Goal: Use online tool/utility: Utilize a website feature to perform a specific function

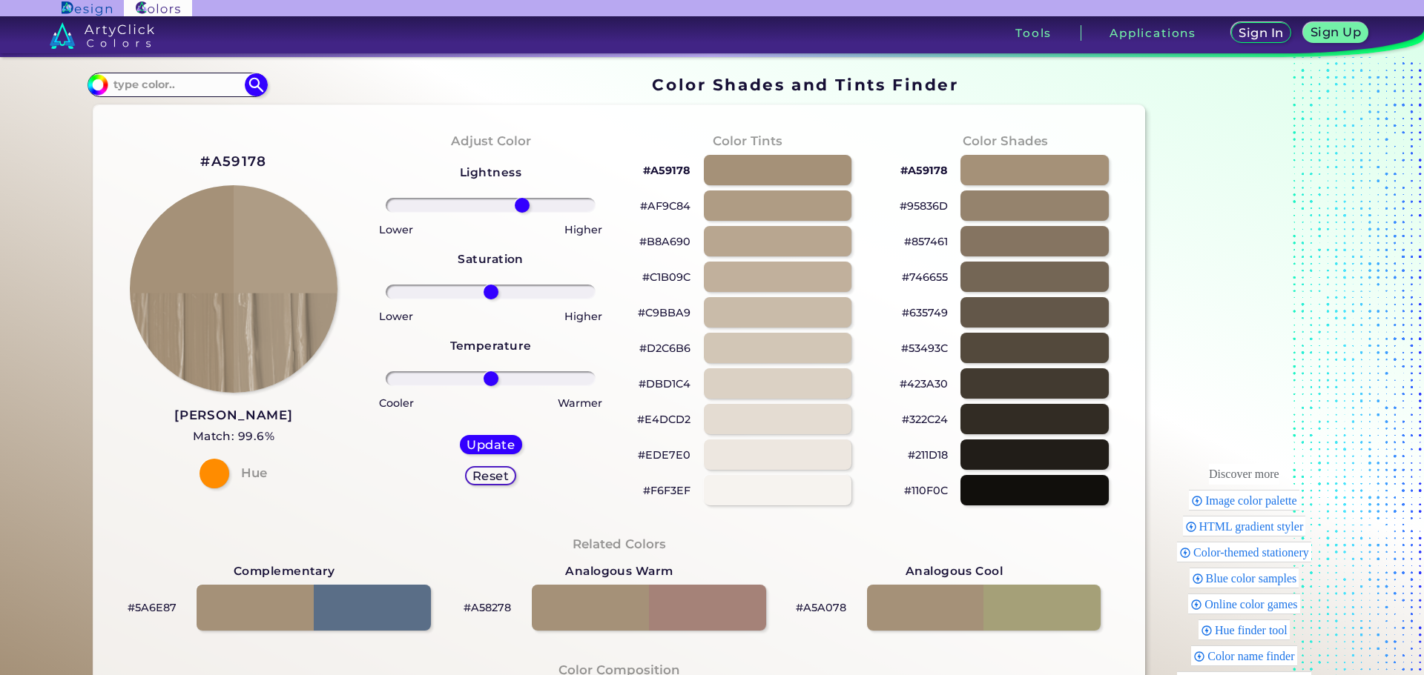
drag, startPoint x: 485, startPoint y: 204, endPoint x: 518, endPoint y: 211, distance: 34.2
type input "32"
click at [518, 211] on input "range" at bounding box center [491, 205] width 210 height 15
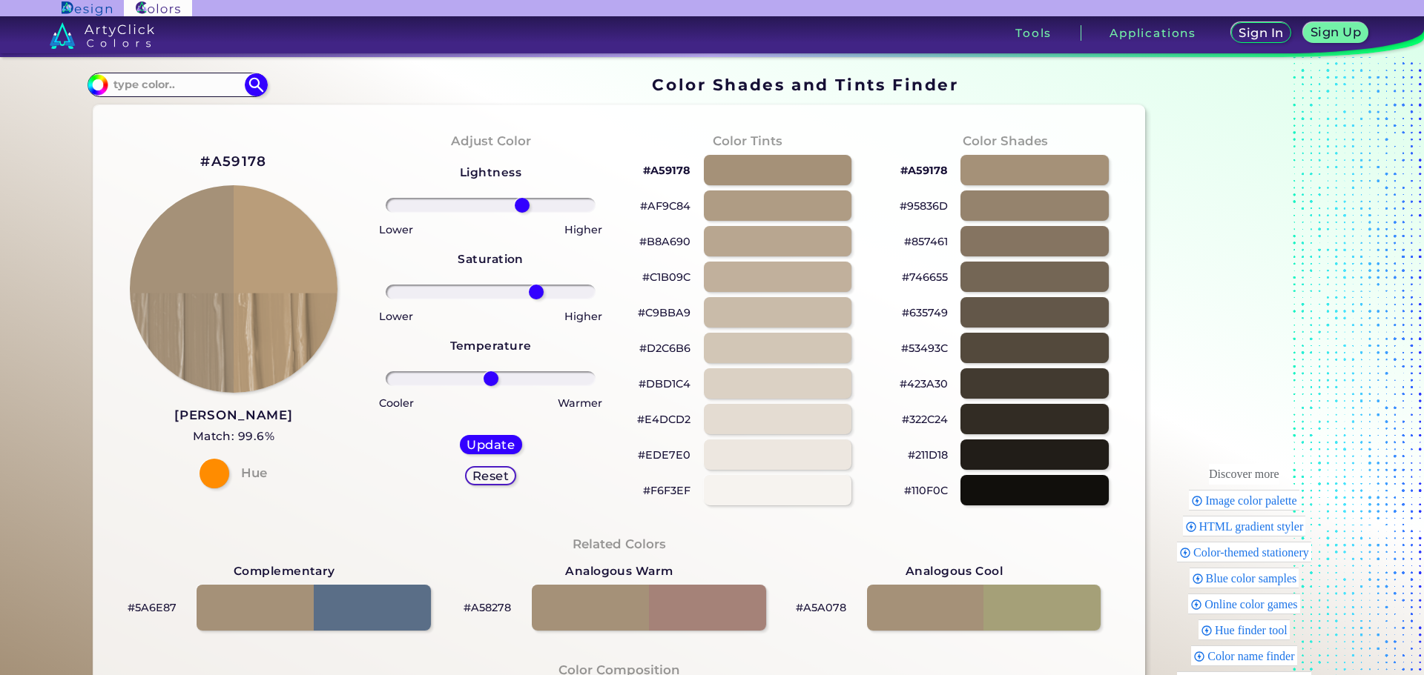
drag, startPoint x: 487, startPoint y: 291, endPoint x: 532, endPoint y: 303, distance: 46.6
type input "47"
click at [532, 300] on input "range" at bounding box center [491, 292] width 210 height 15
type input "0"
click at [486, 381] on input "range" at bounding box center [491, 378] width 210 height 15
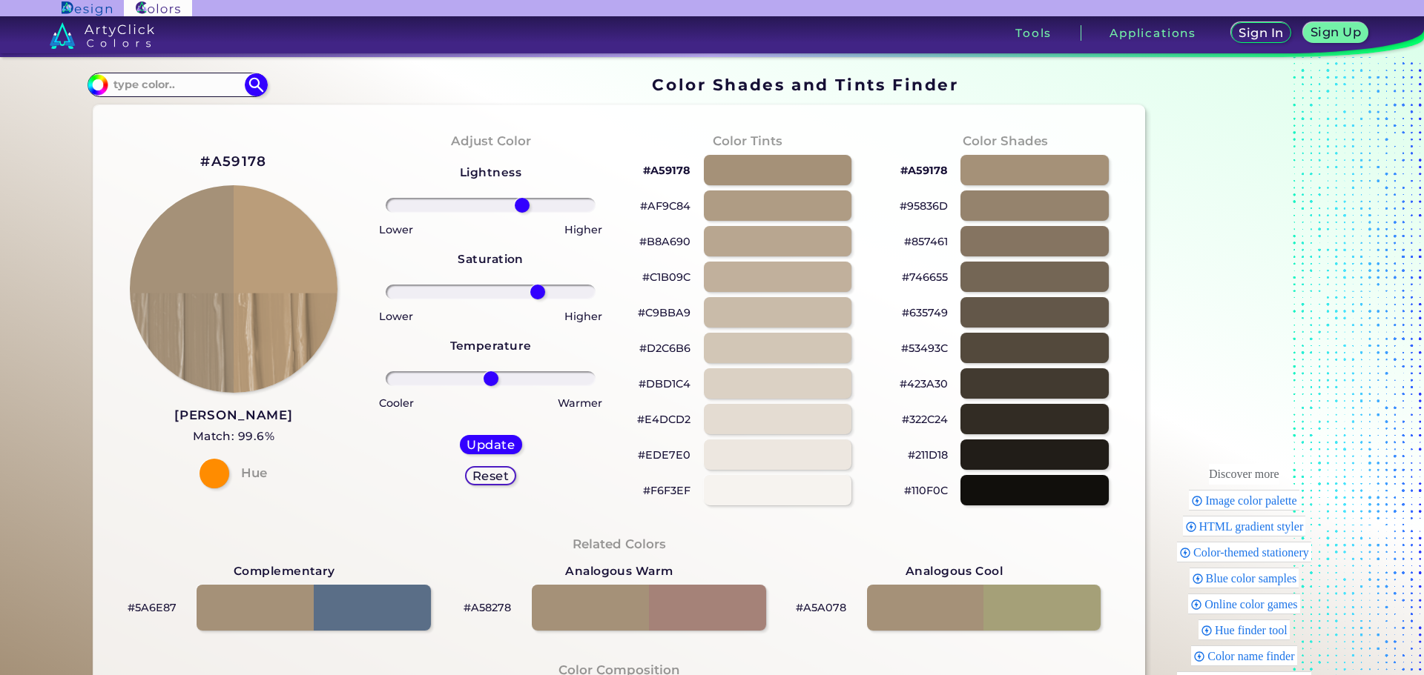
type input "47"
drag, startPoint x: 532, startPoint y: 288, endPoint x: 532, endPoint y: 300, distance: 11.9
click at [532, 300] on input "range" at bounding box center [491, 292] width 210 height 15
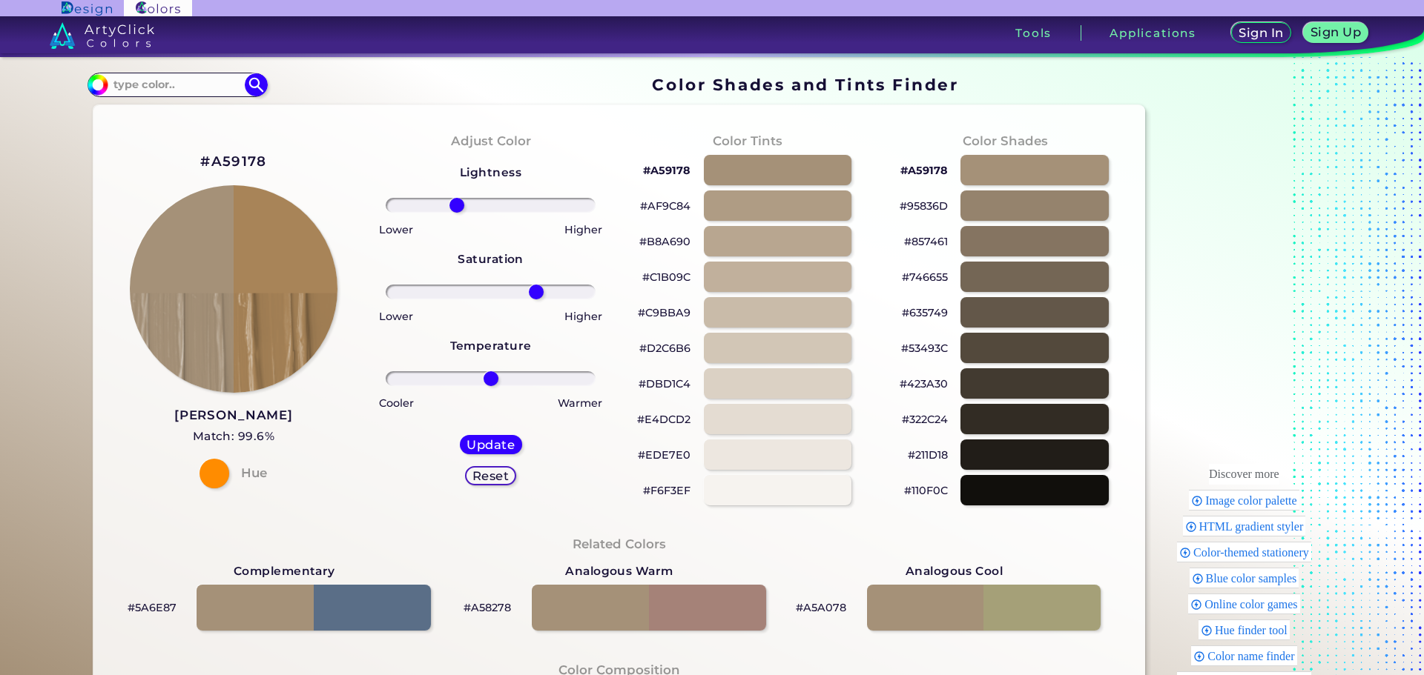
drag, startPoint x: 516, startPoint y: 205, endPoint x: 453, endPoint y: 216, distance: 64.0
type input "-35"
click at [453, 213] on input "range" at bounding box center [491, 205] width 210 height 15
drag, startPoint x: 531, startPoint y: 290, endPoint x: 549, endPoint y: 300, distance: 21.2
type input "64"
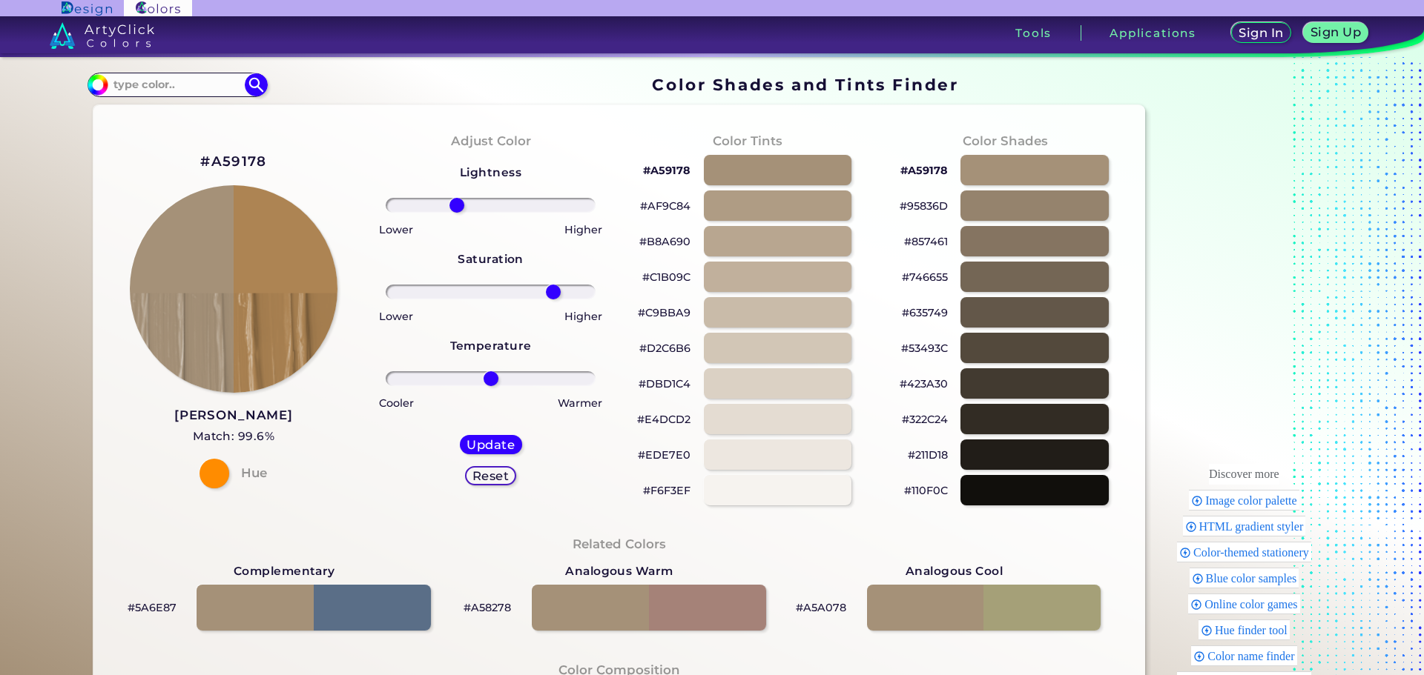
click at [549, 300] on input "range" at bounding box center [491, 292] width 210 height 15
type input "-3"
click at [484, 380] on input "range" at bounding box center [491, 378] width 210 height 15
click at [500, 445] on h5 "Update" at bounding box center [491, 445] width 44 height 11
type input "#ad8553"
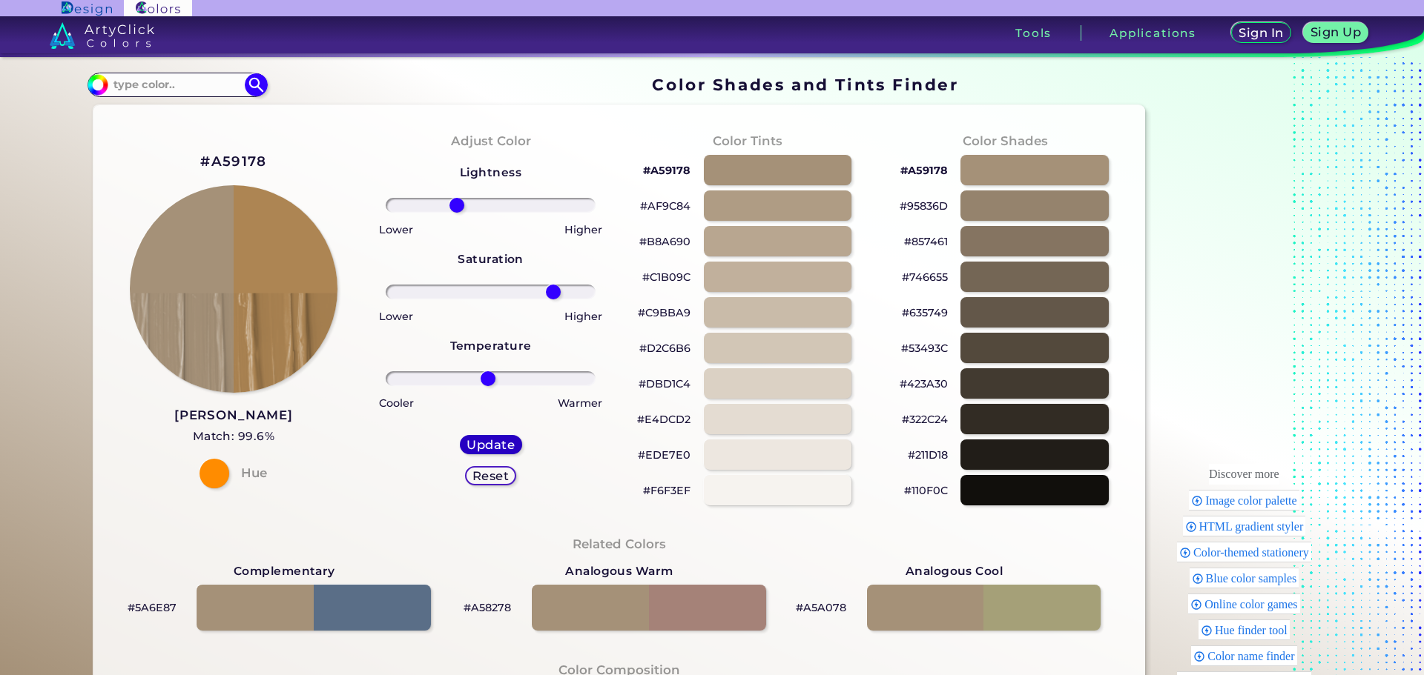
type input "0"
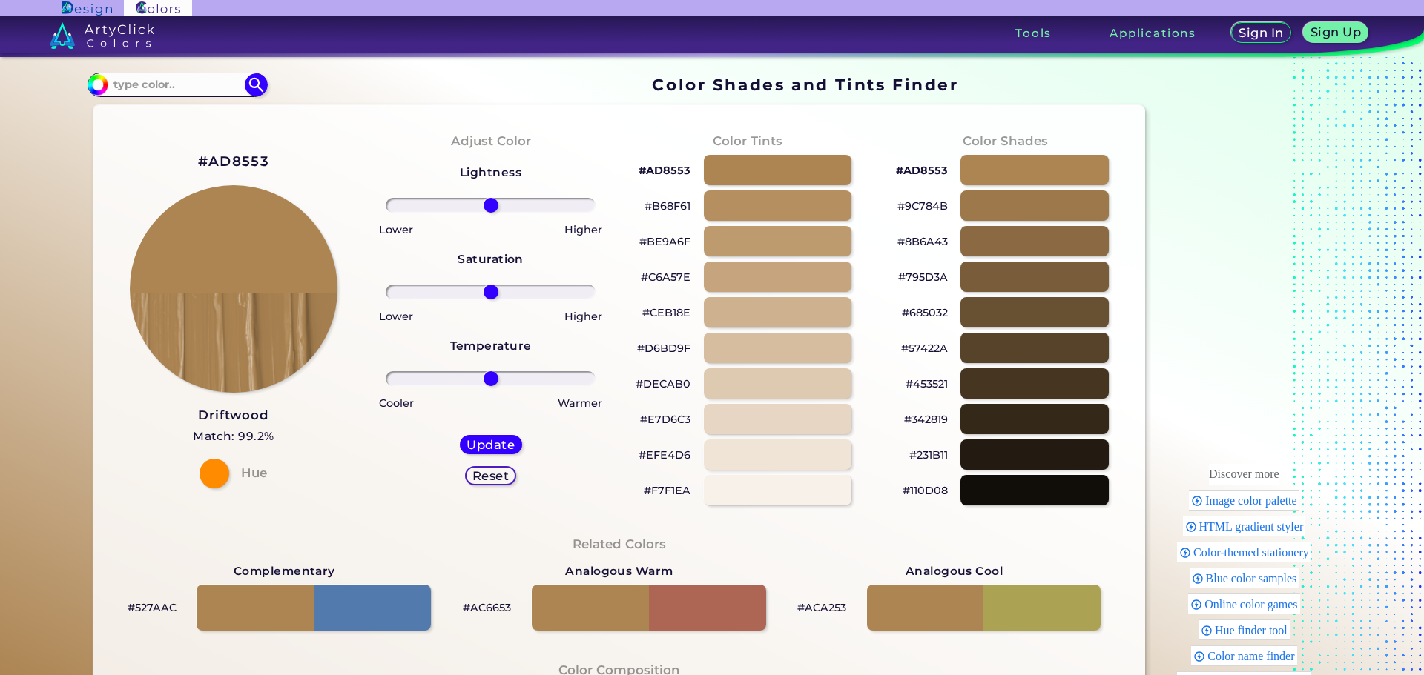
click at [243, 159] on h2 "#AD8553" at bounding box center [233, 161] width 71 height 19
